Goal: Find specific page/section: Find specific page/section

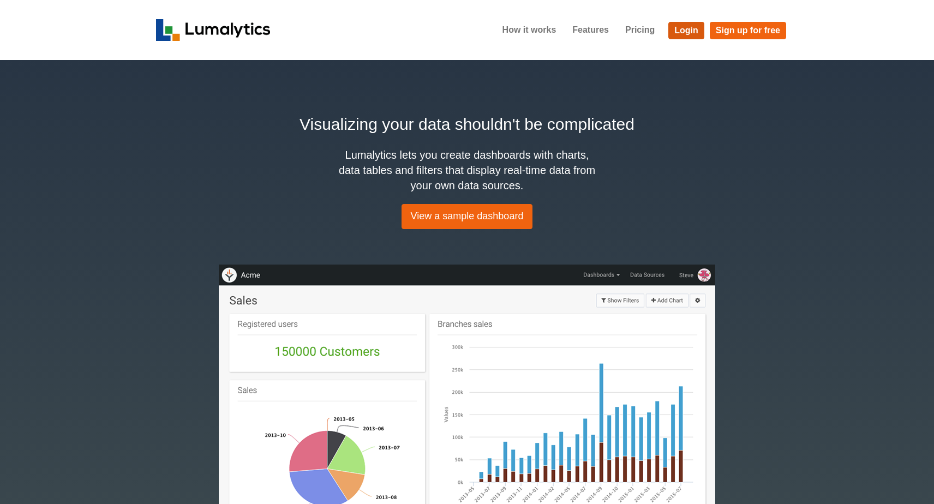
click at [687, 27] on link "Login" at bounding box center [686, 30] width 36 height 17
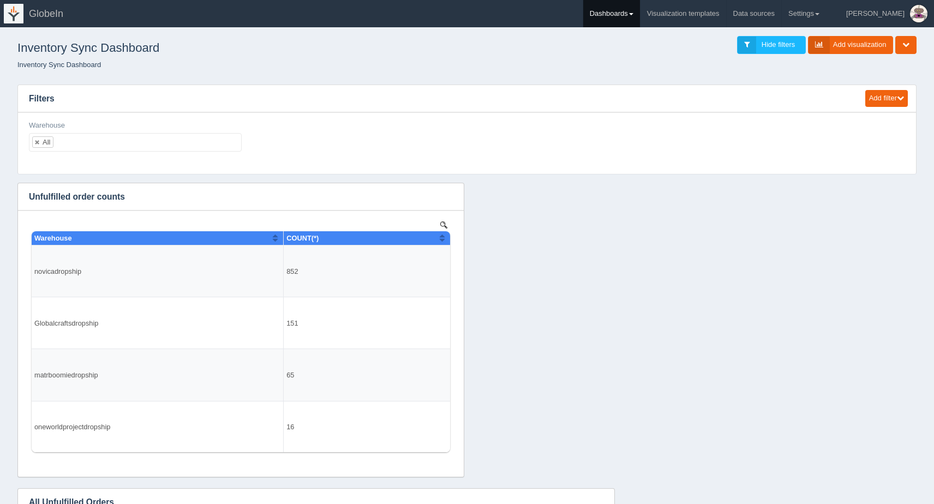
click at [640, 12] on link "Dashboards" at bounding box center [611, 13] width 57 height 27
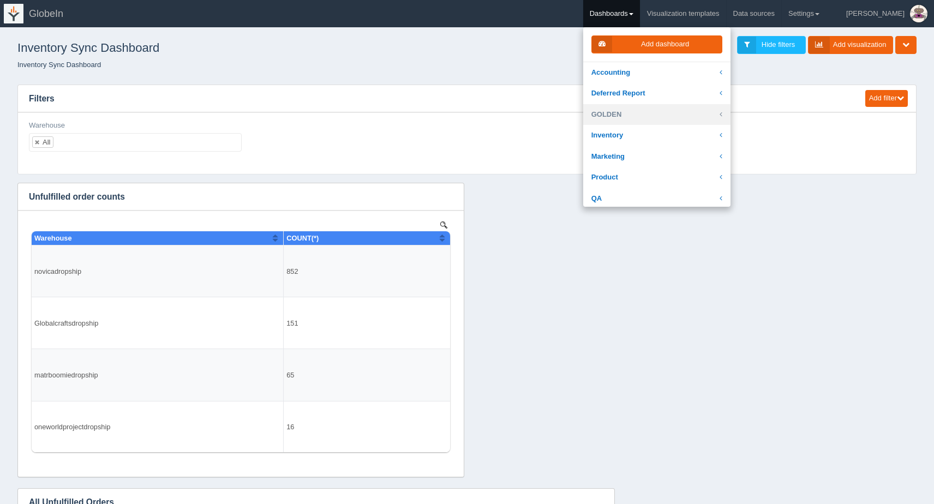
click at [666, 116] on link "GOLDEN" at bounding box center [656, 114] width 147 height 21
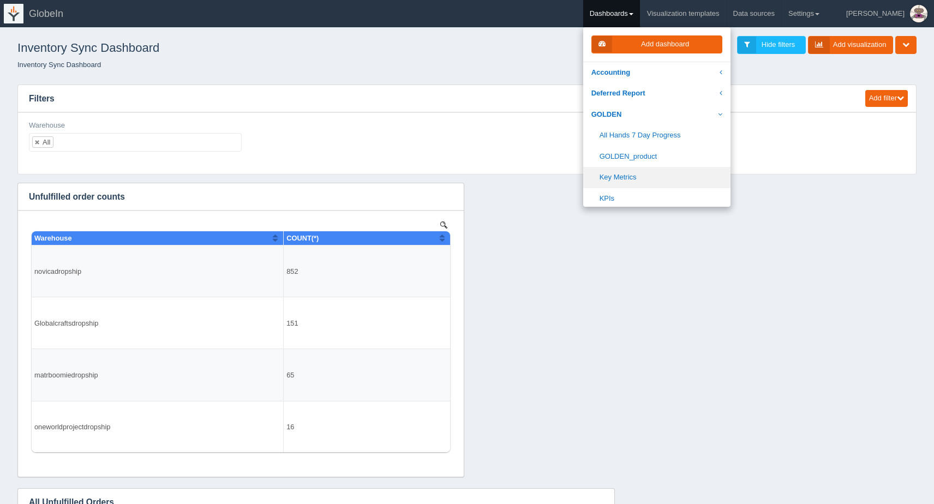
click at [671, 170] on link "Key Metrics" at bounding box center [656, 177] width 147 height 21
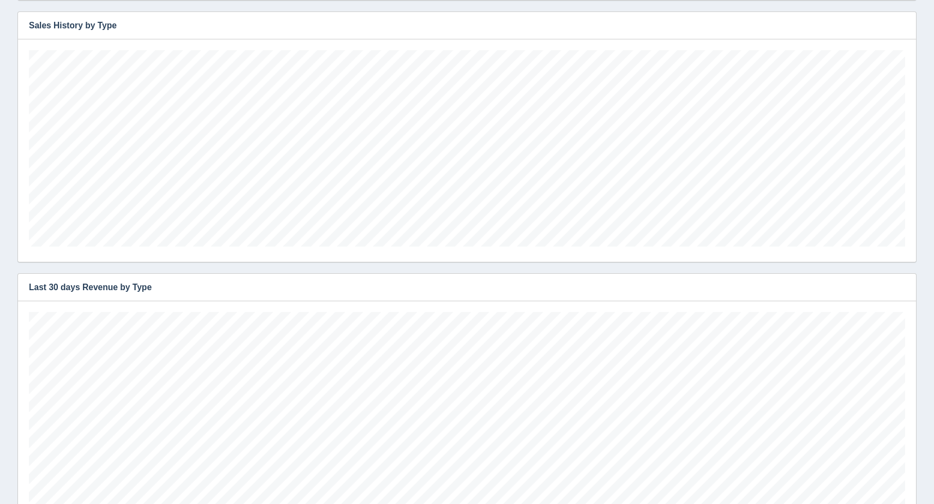
scroll to position [153, 876]
